Goal: Find specific page/section: Find specific page/section

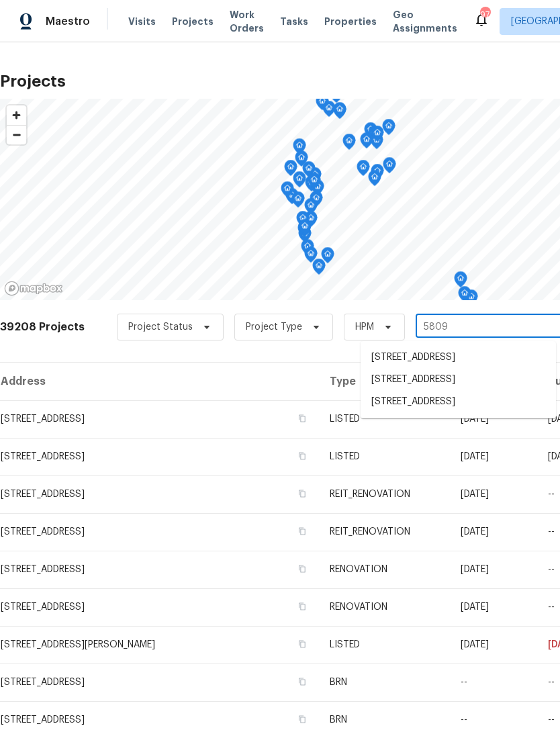
type input "5809"
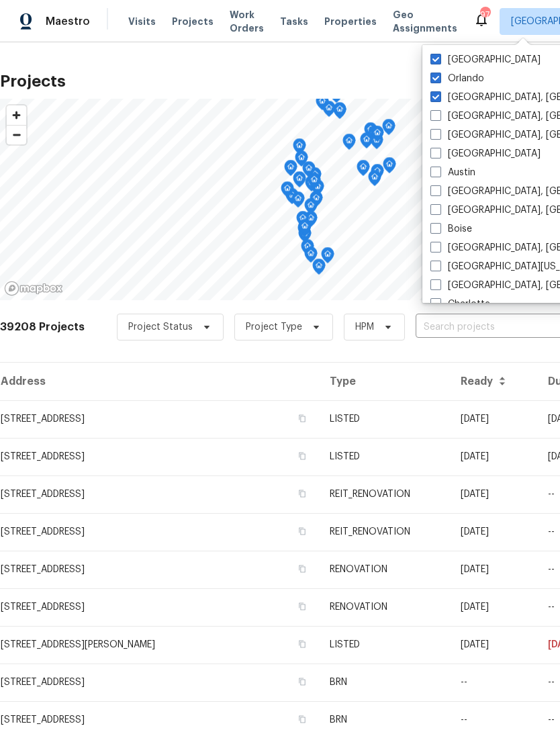
click at [484, 322] on input "text" at bounding box center [493, 327] width 154 height 21
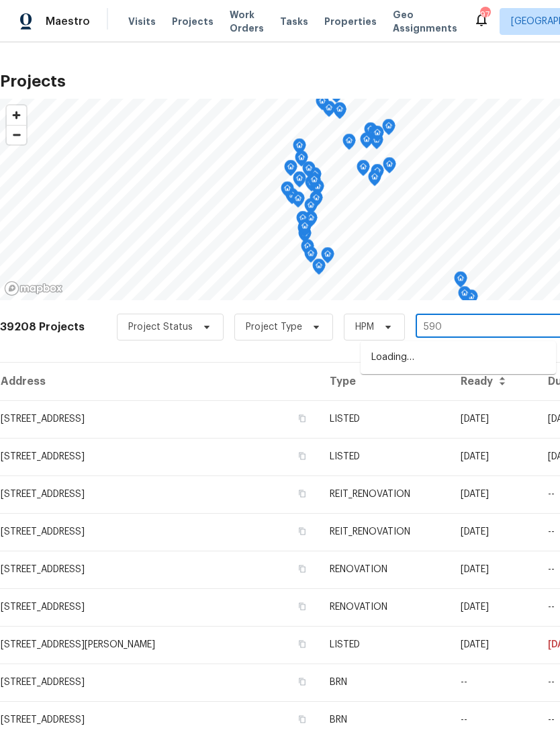
type input "5908"
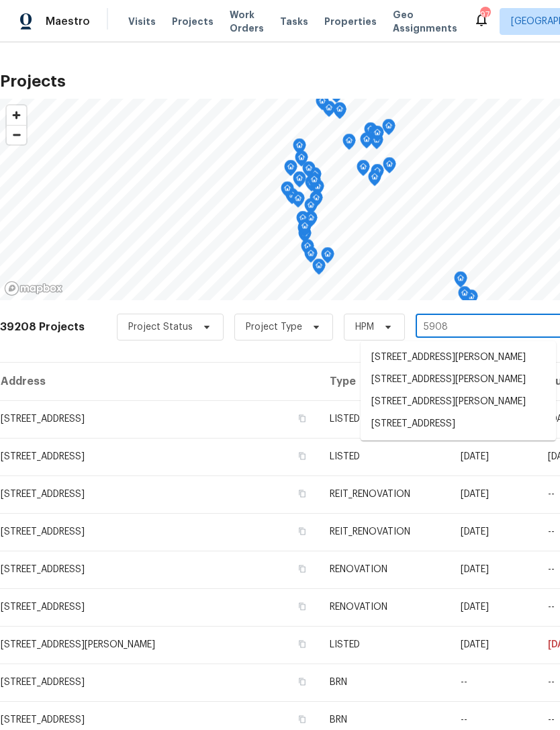
click at [466, 435] on li "[STREET_ADDRESS]" at bounding box center [458, 424] width 195 height 22
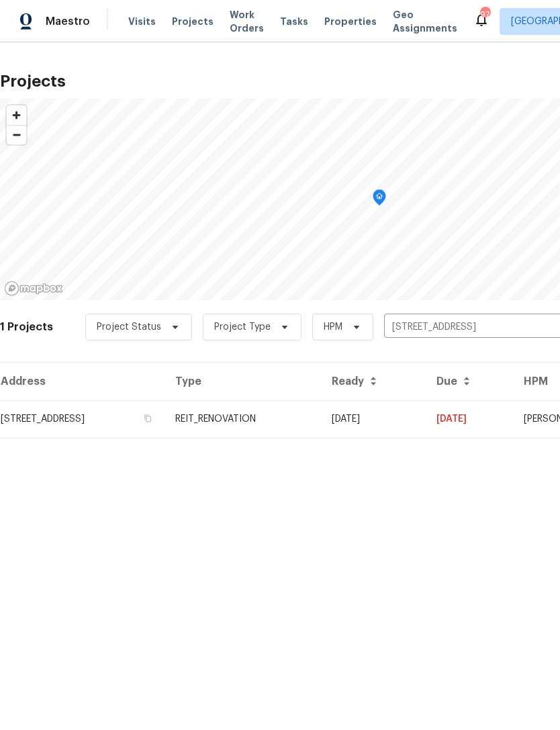
click at [321, 416] on td "REIT_RENOVATION" at bounding box center [243, 419] width 157 height 38
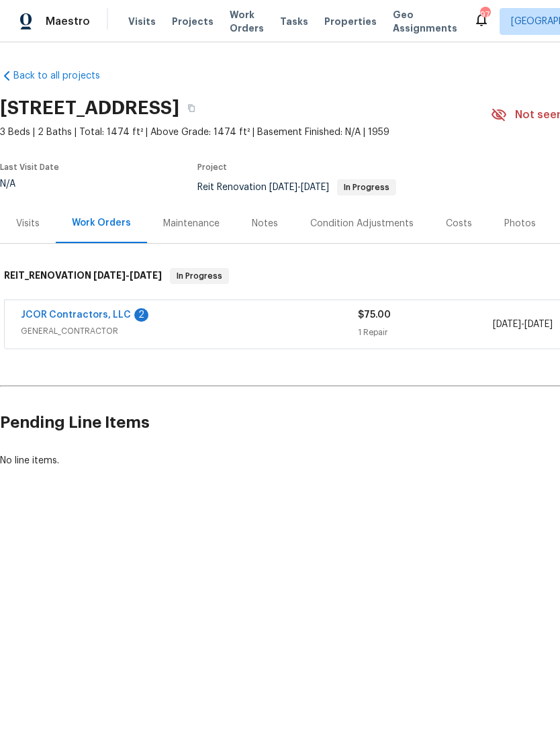
click at [80, 311] on link "JCOR Contractors, LLC" at bounding box center [76, 314] width 110 height 9
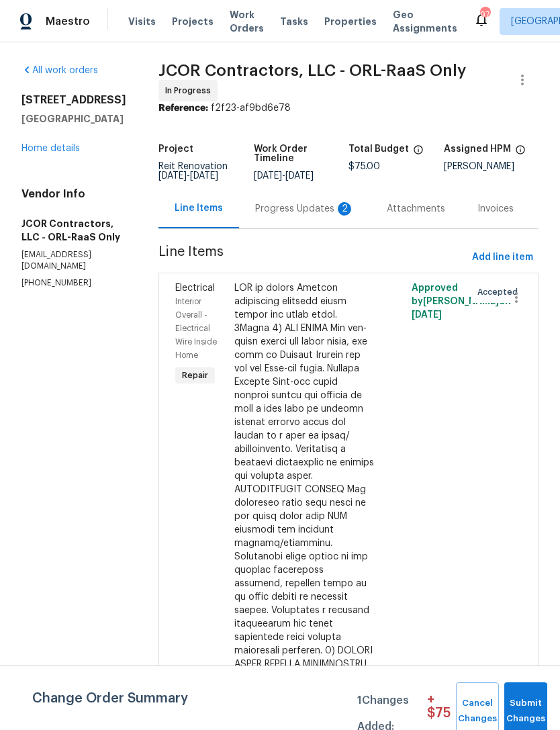
click at [273, 210] on div "Progress Updates 2" at bounding box center [304, 208] width 99 height 13
